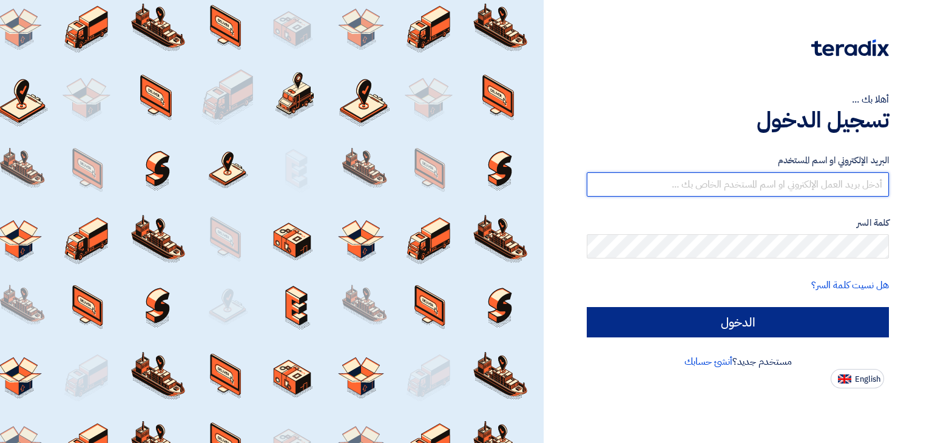
type input "[EMAIL_ADDRESS][DOMAIN_NAME]"
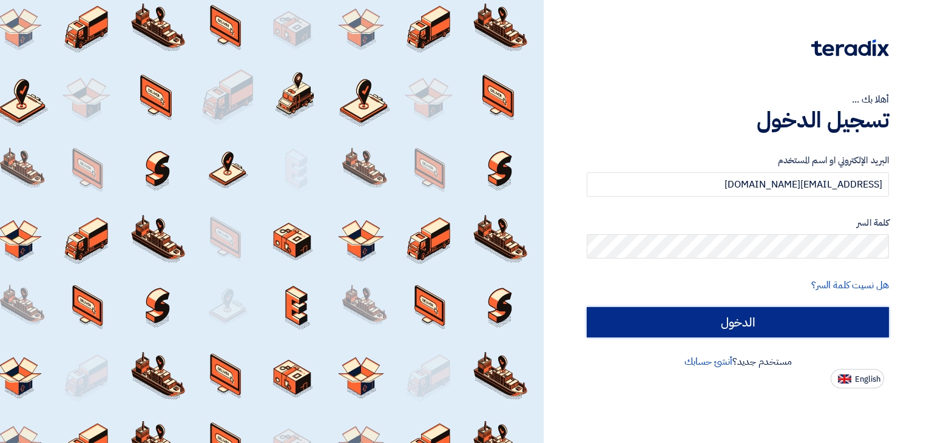
click at [756, 326] on input "الدخول" at bounding box center [738, 322] width 302 height 30
click at [717, 314] on input "الدخول" at bounding box center [738, 322] width 302 height 30
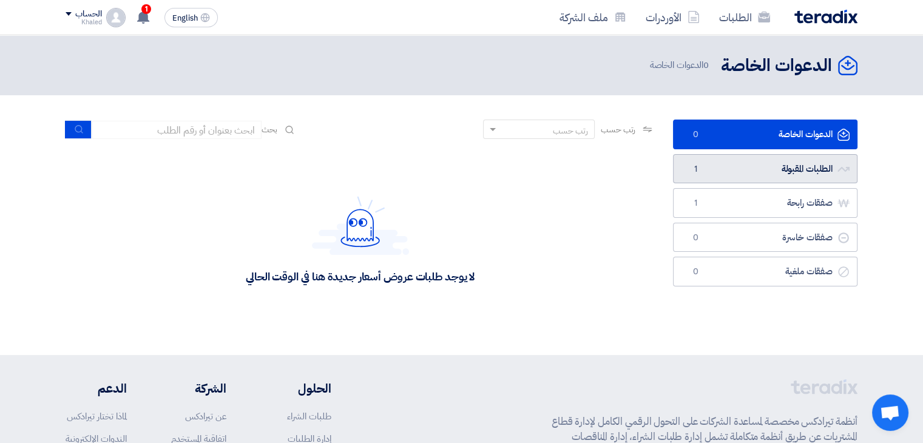
click at [809, 163] on link "الطلبات المقبولة الطلبات المقبولة 1" at bounding box center [765, 169] width 185 height 30
click at [763, 161] on link "الطلبات المقبولة الطلبات المقبولة 1" at bounding box center [765, 169] width 185 height 30
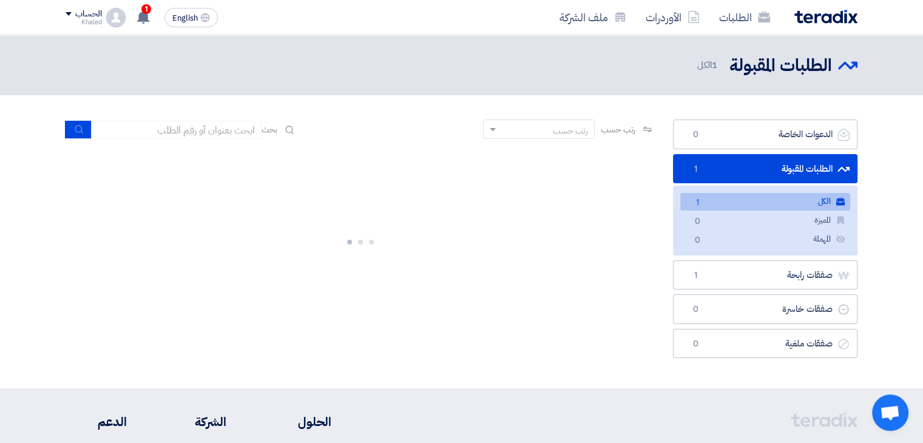
click at [781, 199] on link "الكل الكل 1" at bounding box center [765, 202] width 170 height 18
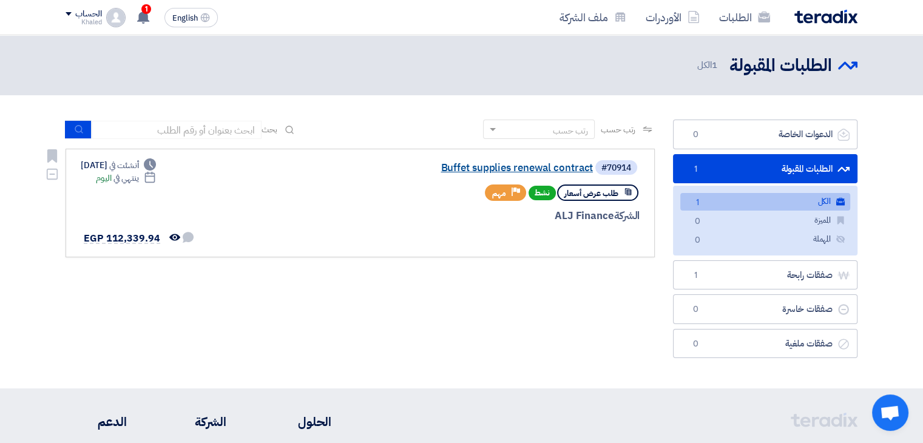
click at [453, 171] on link "Buffet supplies renewal contract" at bounding box center [471, 168] width 243 height 11
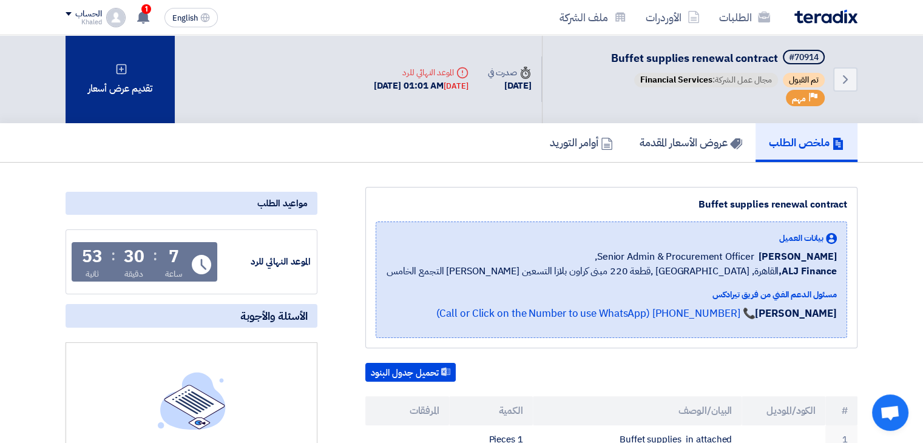
click at [121, 92] on div "تقديم عرض أسعار" at bounding box center [120, 79] width 109 height 88
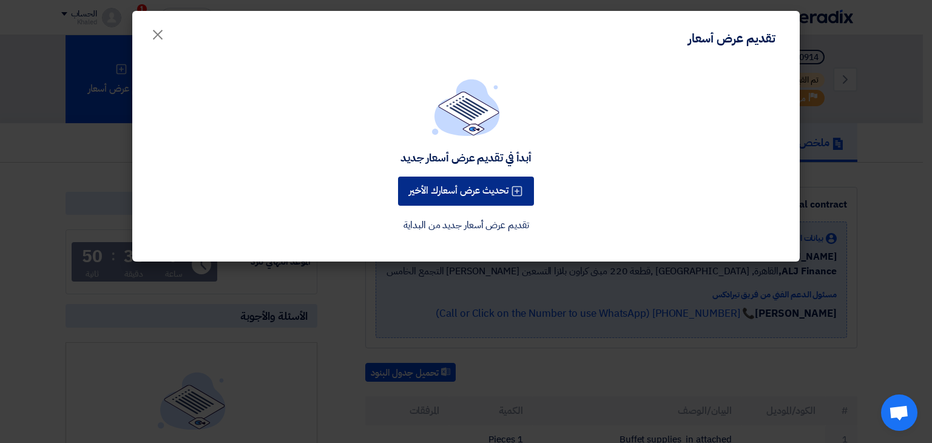
click at [500, 194] on button "تحديث عرض أسعارك الأخير" at bounding box center [466, 191] width 136 height 29
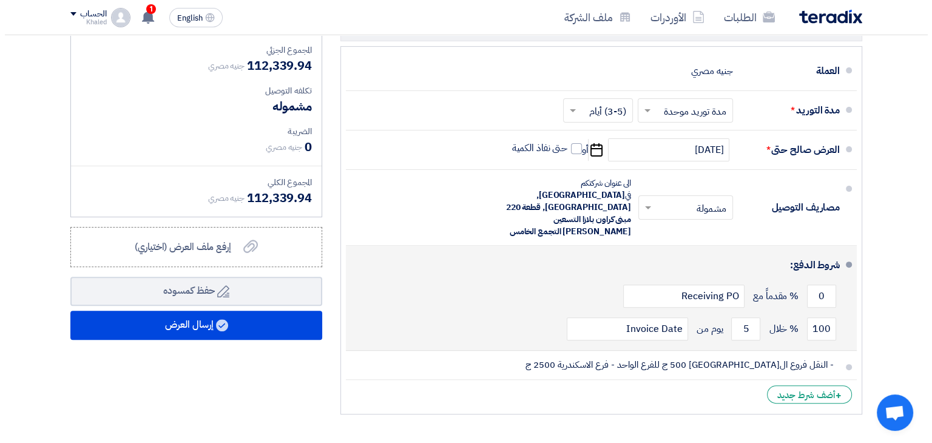
scroll to position [347, 0]
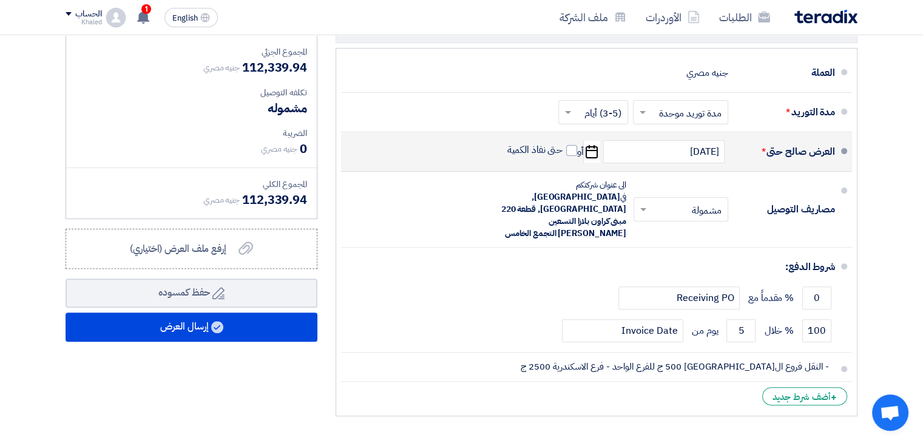
click at [593, 152] on icon "Pick a date" at bounding box center [591, 152] width 16 height 22
select select "10"
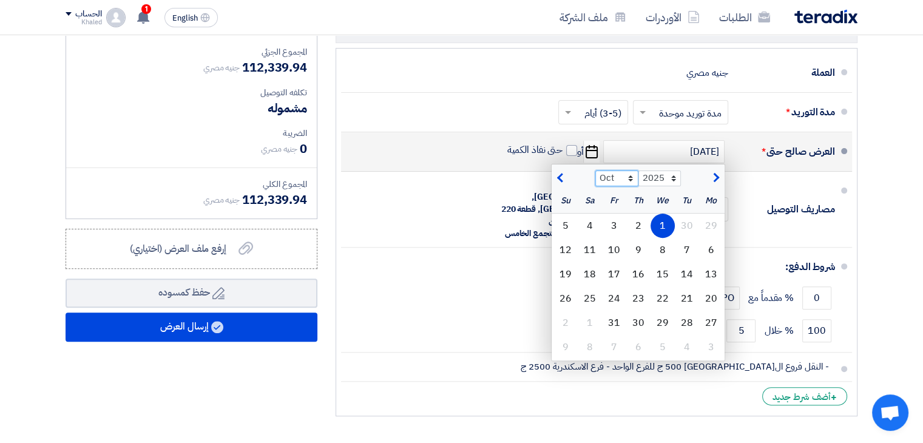
click at [627, 178] on select "Aug Sep Oct Nov Dec" at bounding box center [616, 179] width 43 height 16
click at [660, 174] on select "2025 2026 2027 2028 2029 2030 2031 2032 2033 2034 2035" at bounding box center [659, 179] width 43 height 16
select select "2026"
click at [638, 171] on select "2025 2026 2027 2028 2029 2030 2031 2032 2033 2034 2035" at bounding box center [659, 179] width 43 height 16
click at [614, 180] on select "Jan Feb Mar Apr May Jun [DATE] Aug Sep Oct Nov Dec" at bounding box center [616, 179] width 43 height 16
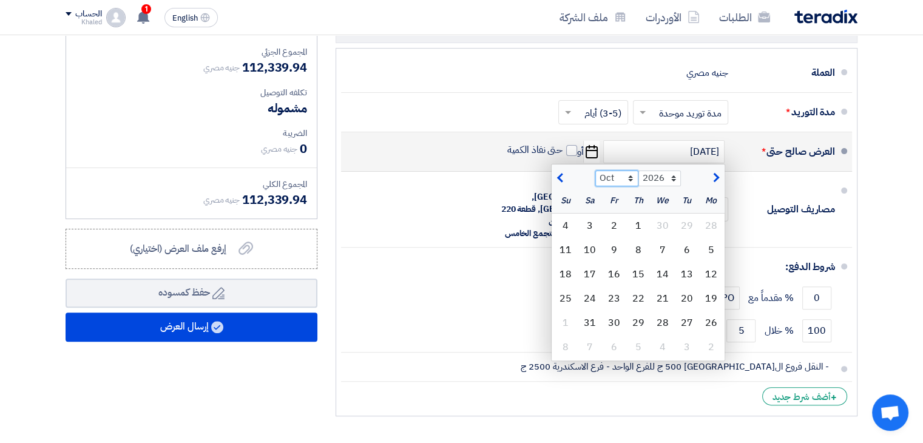
select select "1"
click at [595, 171] on select "Jan Feb Mar Apr May Jun [DATE] Aug Sep Oct Nov Dec" at bounding box center [616, 179] width 43 height 16
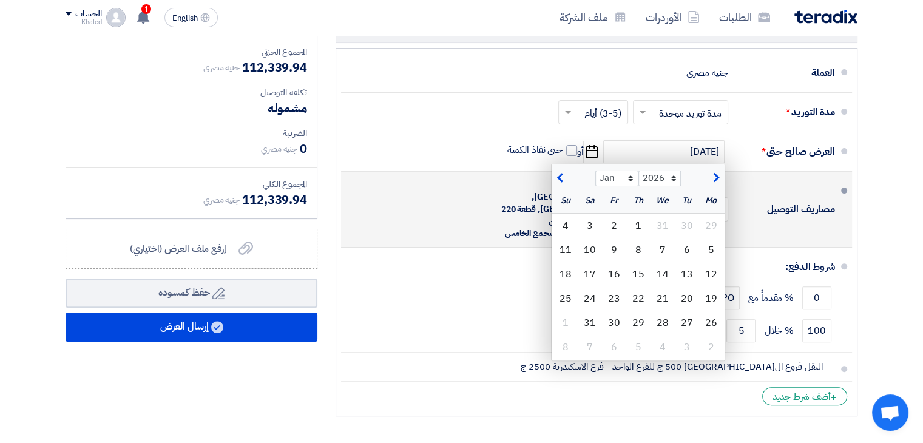
click at [449, 198] on div "مصاريف التوصيل × مشمولة × الى عنوان شركتكم في [GEOGRAPHIC_DATA], [GEOGRAPHIC_DA…" at bounding box center [593, 210] width 484 height 66
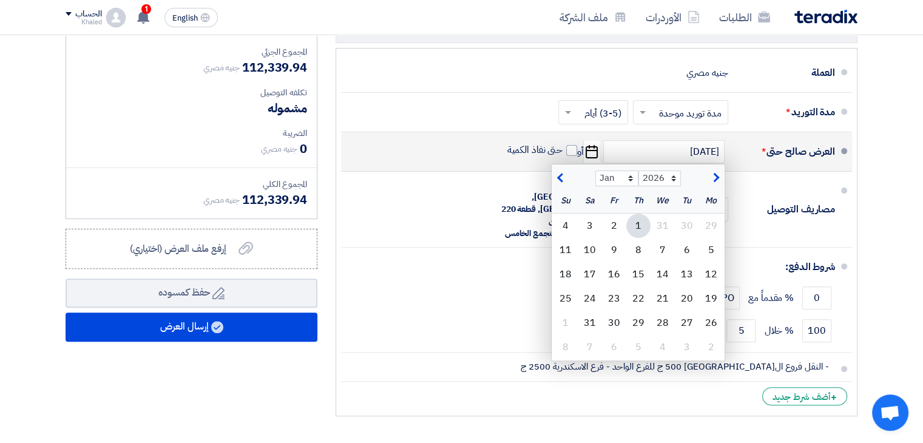
click at [637, 226] on div "1" at bounding box center [638, 226] width 24 height 24
type input "[DATE]"
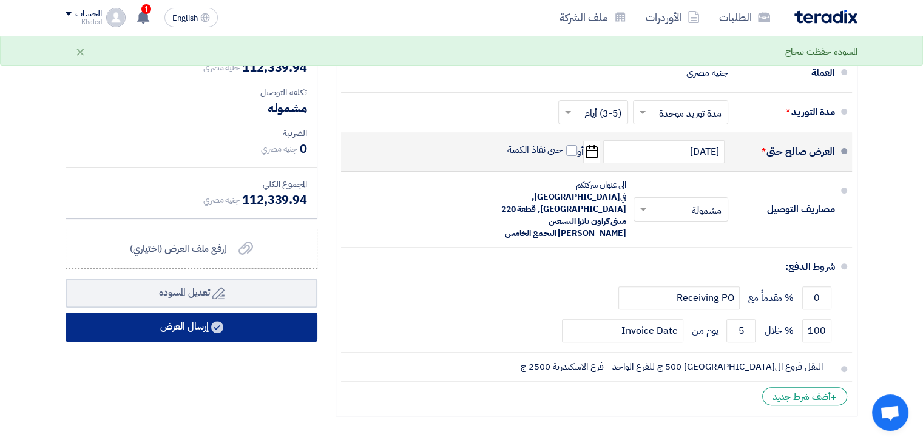
click at [175, 325] on button "إرسال العرض" at bounding box center [192, 327] width 252 height 29
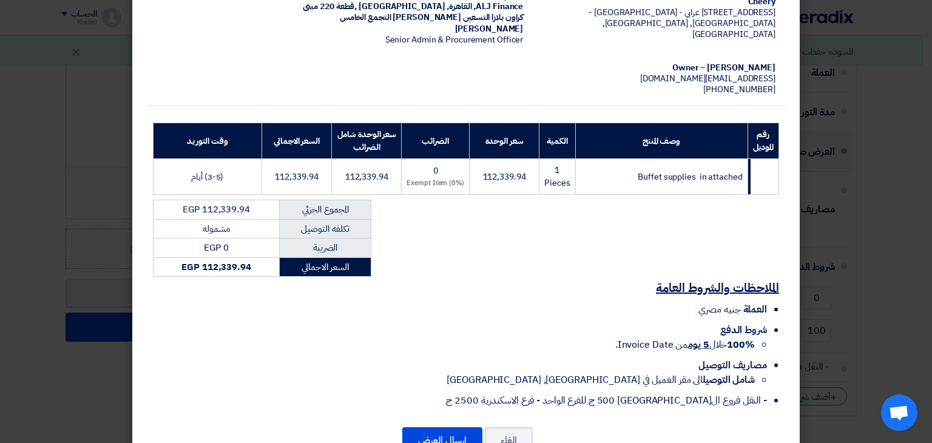
scroll to position [140, 0]
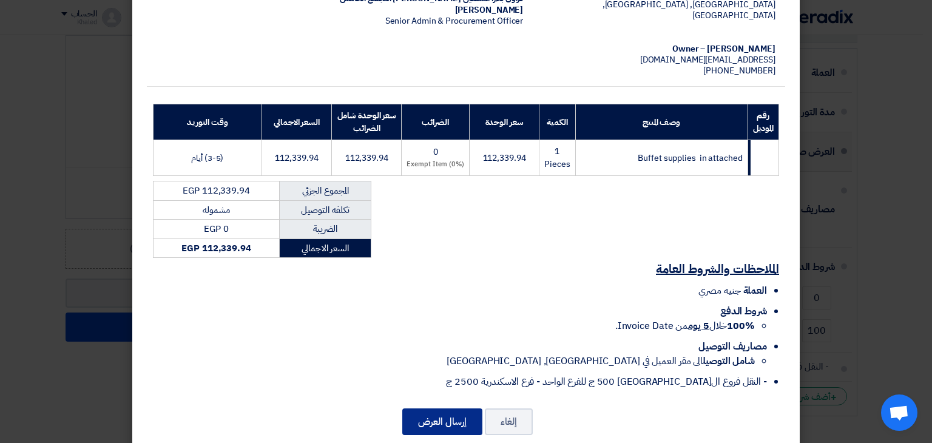
click at [428, 408] on button "إرسال العرض" at bounding box center [442, 421] width 80 height 27
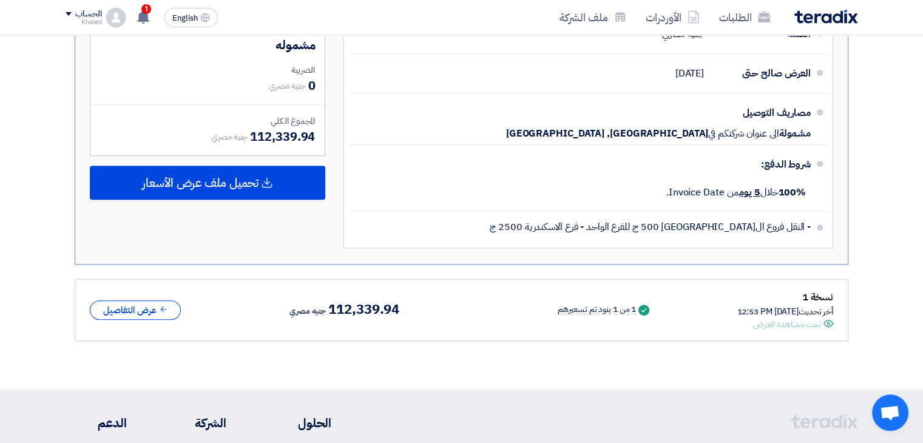
scroll to position [520, 0]
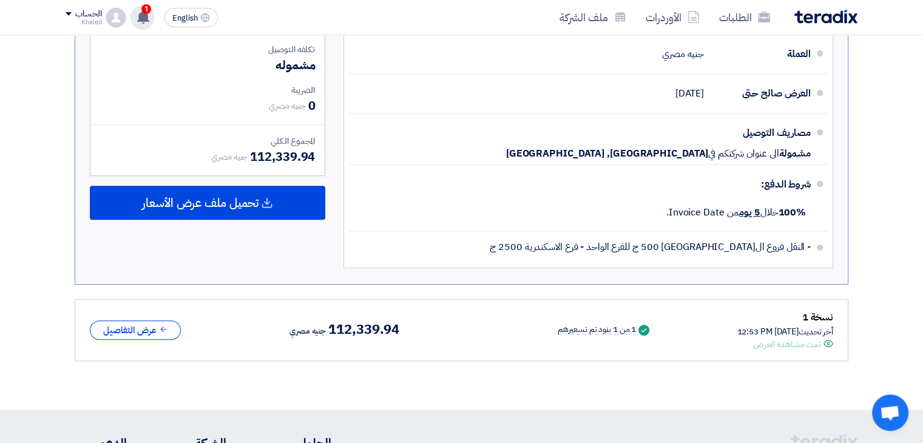
click at [141, 21] on use at bounding box center [143, 16] width 12 height 13
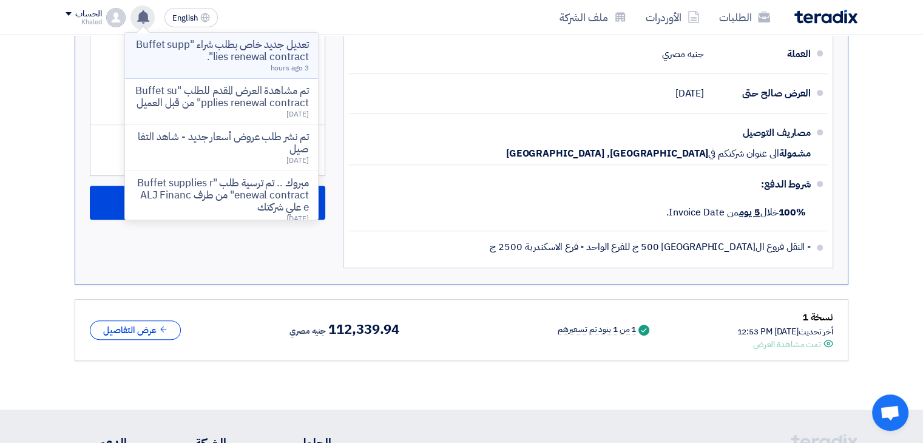
click at [227, 59] on p "تعديل جديد خاص بطلب شراء "Buffet supplies renewal contract"." at bounding box center [222, 51] width 174 height 24
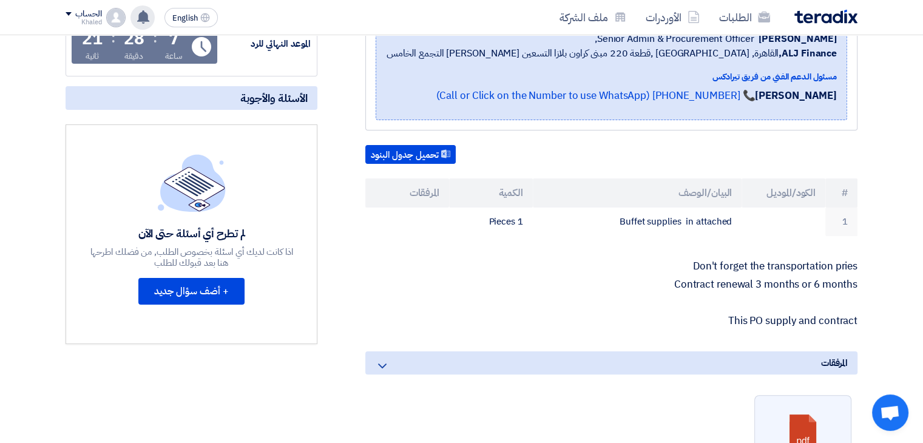
scroll to position [0, 0]
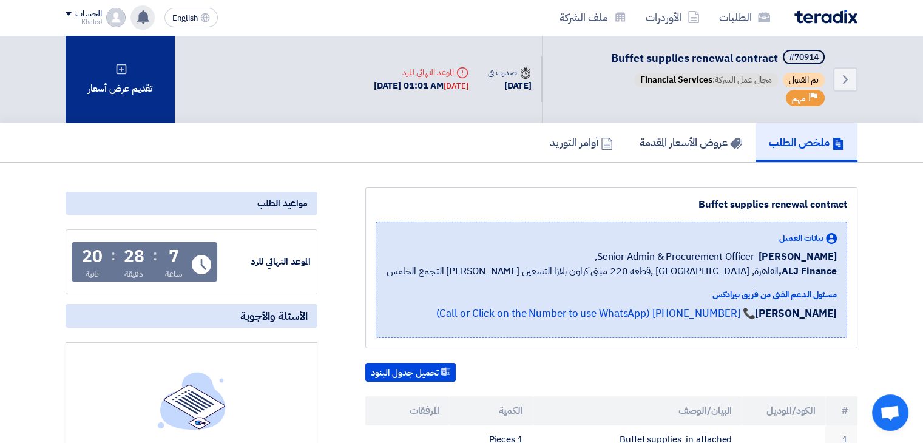
click at [146, 83] on div "تقديم عرض أسعار" at bounding box center [120, 79] width 109 height 88
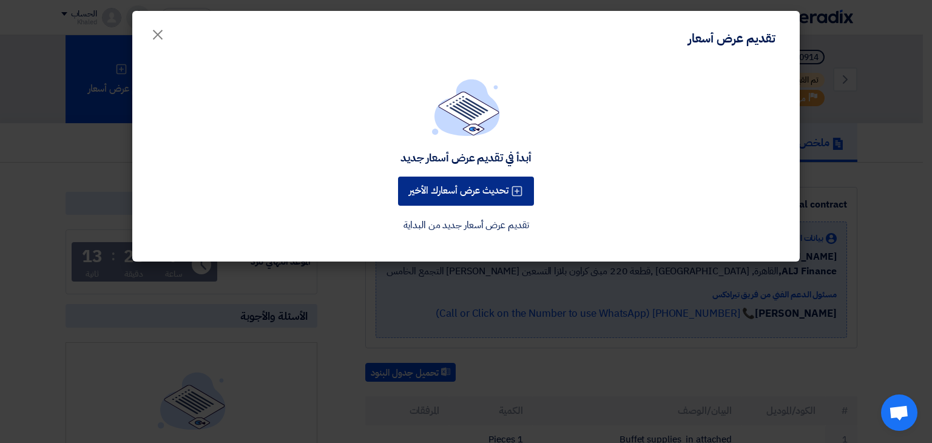
click at [479, 191] on button "تحديث عرض أسعارك الأخير" at bounding box center [466, 191] width 136 height 29
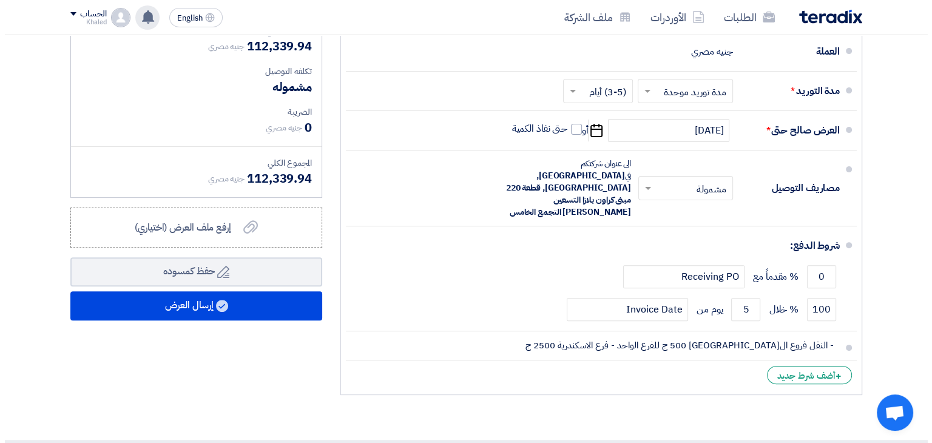
scroll to position [369, 0]
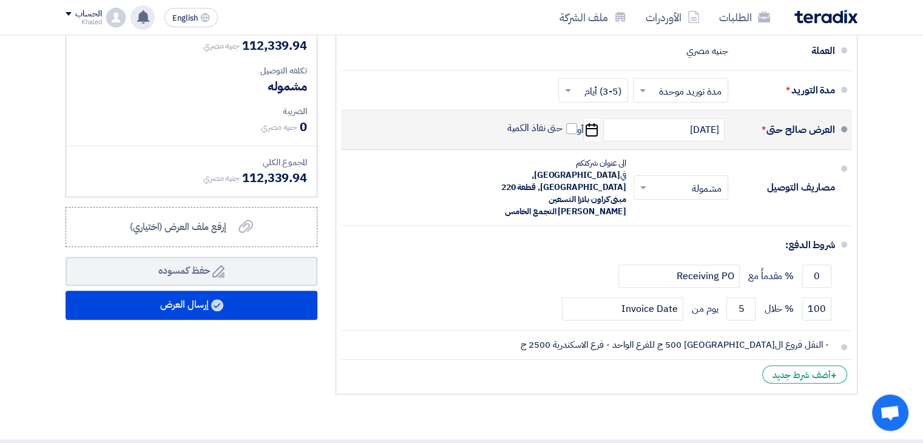
click at [591, 132] on icon "Pick a date" at bounding box center [591, 130] width 16 height 22
select select "2026"
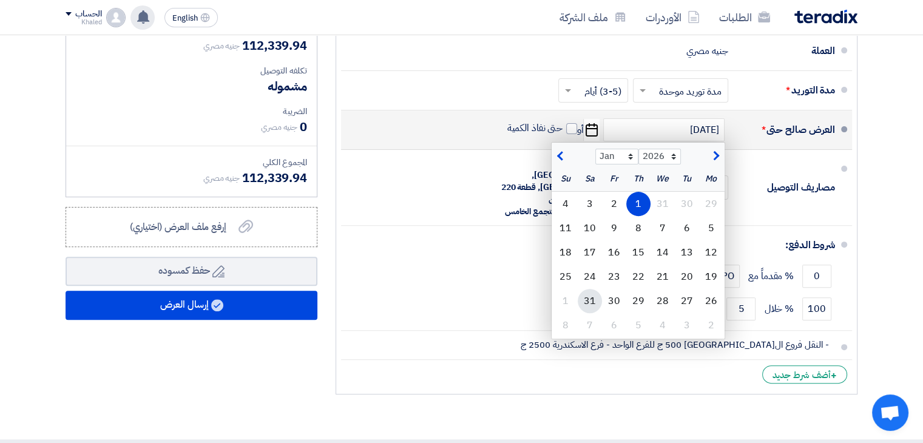
click at [583, 303] on div "31" at bounding box center [590, 301] width 24 height 24
type input "[DATE]"
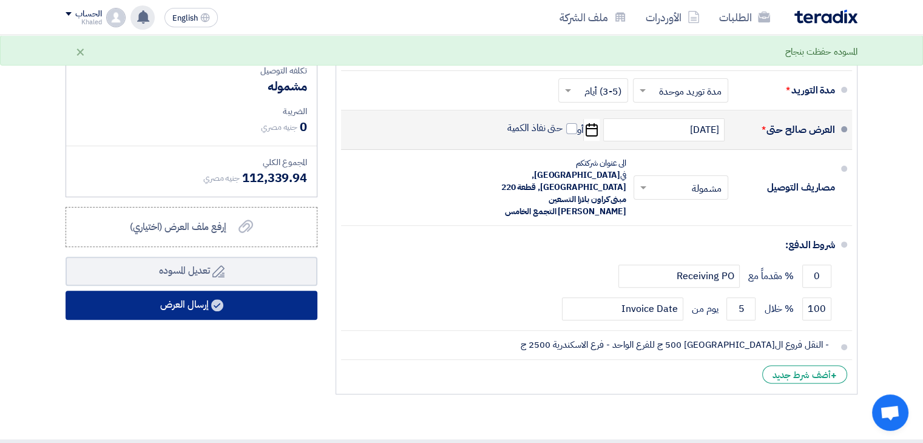
click at [182, 304] on button "إرسال العرض" at bounding box center [192, 305] width 252 height 29
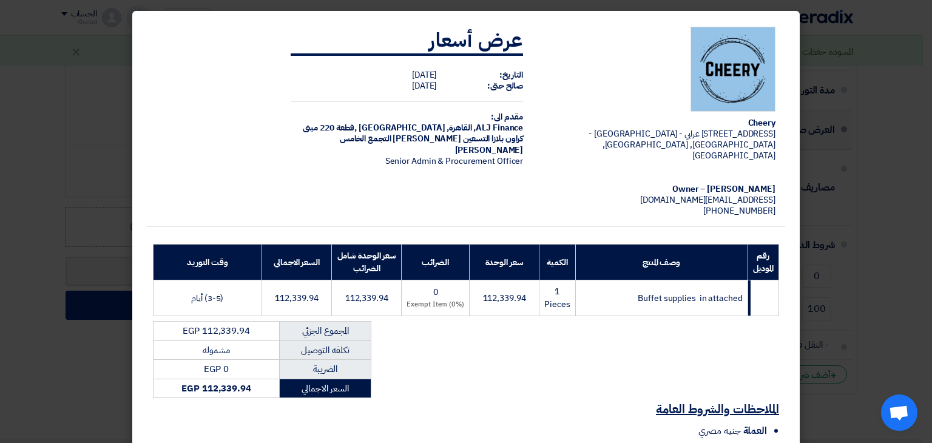
scroll to position [140, 0]
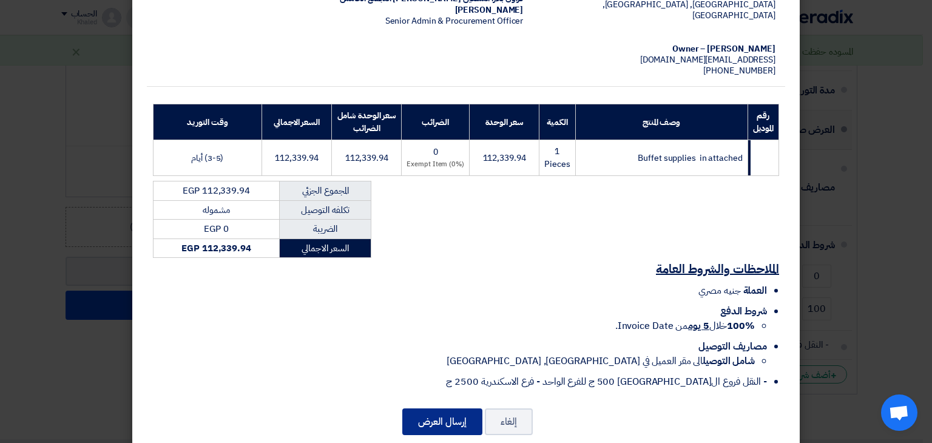
click at [444, 408] on button "إرسال العرض" at bounding box center [442, 421] width 80 height 27
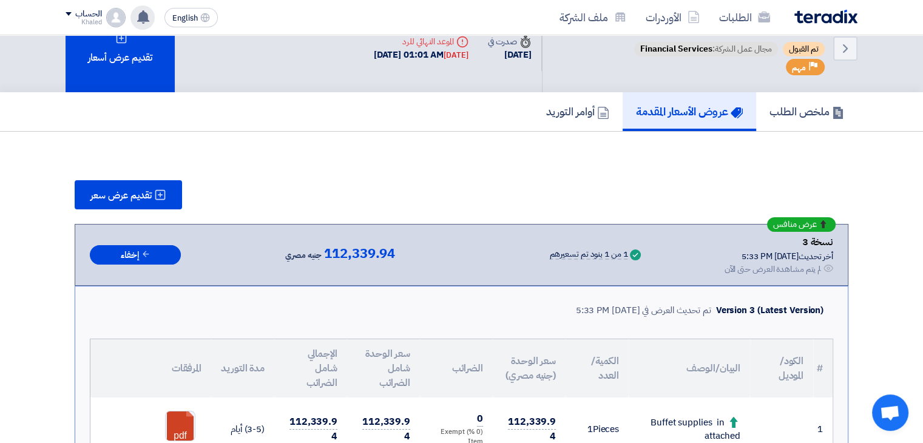
scroll to position [0, 0]
